Goal: Transaction & Acquisition: Book appointment/travel/reservation

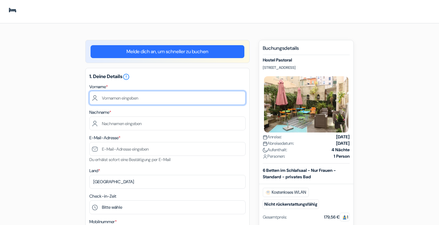
click at [151, 96] on input "text" at bounding box center [167, 98] width 156 height 14
type input "[PERSON_NAME]"
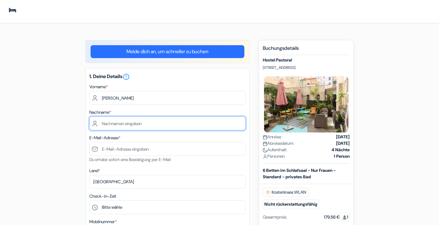
click at [144, 125] on input "text" at bounding box center [167, 123] width 156 height 14
type input "von [PERSON_NAME]"
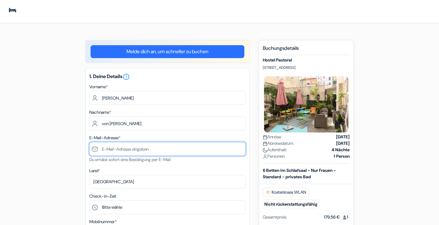
click at [113, 150] on input "text" at bounding box center [167, 149] width 156 height 14
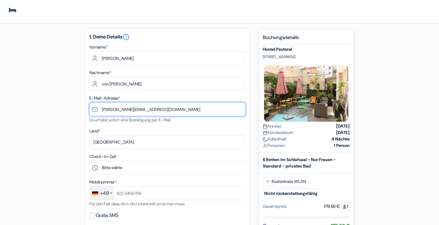
scroll to position [55, 0]
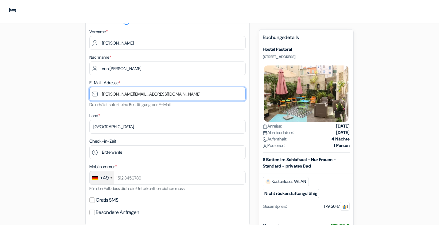
type input "[PERSON_NAME][EMAIL_ADDRESS][DOMAIN_NAME]"
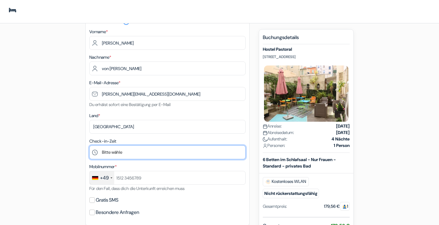
click at [113, 153] on select "Bitte wähle 1:00 2:00 3:00 4:00 5:00 6:00 7:00 8:00 9:00 10:00 11:00 12:00 13:0…" at bounding box center [167, 152] width 156 height 14
select select "17"
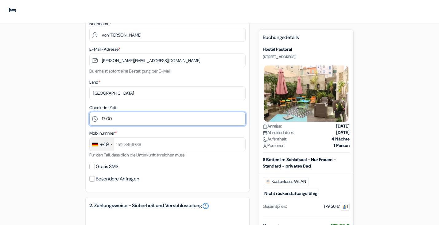
scroll to position [93, 0]
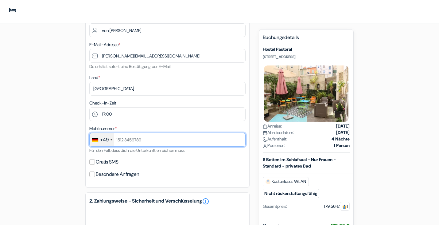
click at [131, 141] on input "text" at bounding box center [167, 139] width 156 height 14
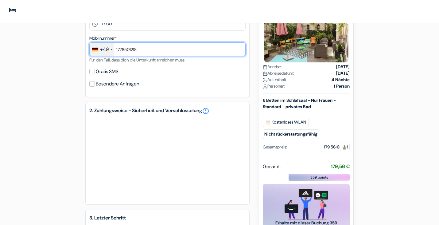
scroll to position [188, 0]
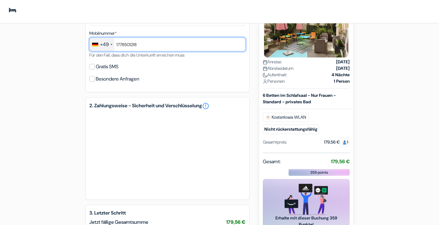
type input "1778501218"
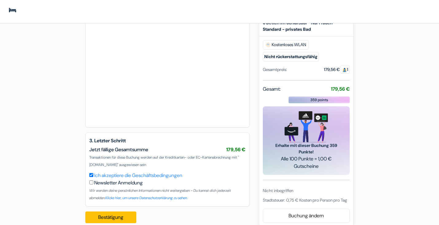
scroll to position [364, 0]
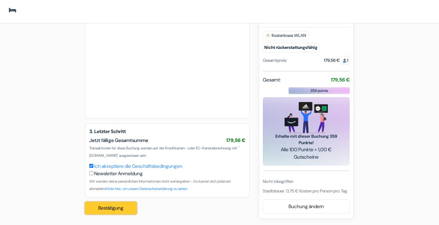
click at [105, 209] on button "Bestätigung Loading..." at bounding box center [110, 208] width 51 height 12
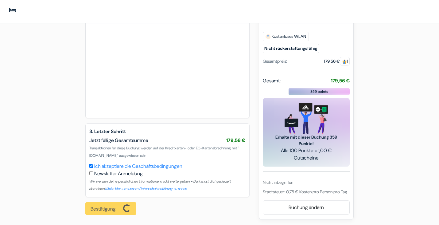
scroll to position [373, 0]
